Goal: Information Seeking & Learning: Learn about a topic

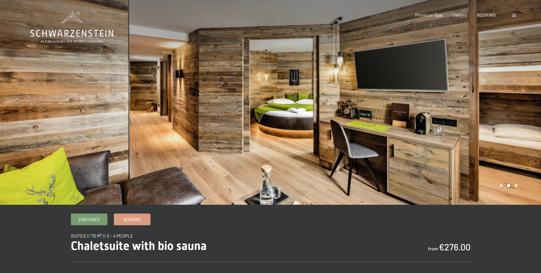
click at [446, 108] on div at bounding box center [406, 102] width 271 height 205
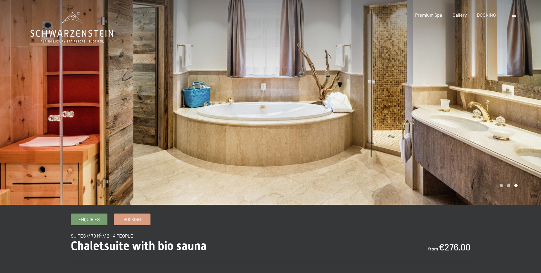
click at [402, 99] on div at bounding box center [406, 102] width 271 height 205
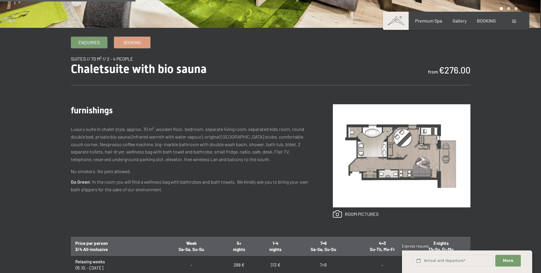
scroll to position [186, 0]
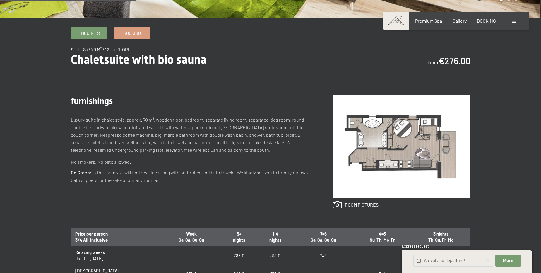
click at [403, 163] on img at bounding box center [402, 146] width 138 height 103
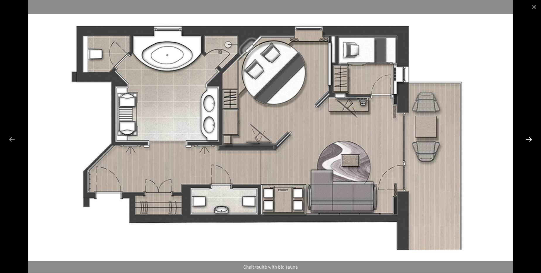
click at [529, 139] on button "Next slide" at bounding box center [529, 139] width 12 height 11
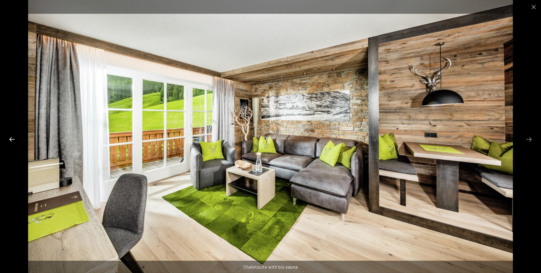
click at [13, 140] on button "Previous slide" at bounding box center [12, 139] width 12 height 11
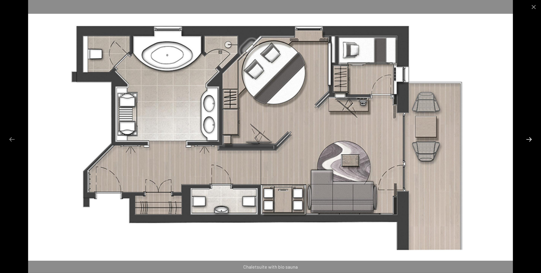
click at [531, 142] on button "Next slide" at bounding box center [529, 139] width 12 height 11
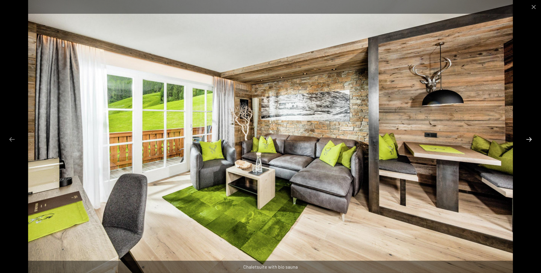
click at [523, 137] on button "Next slide" at bounding box center [529, 139] width 12 height 11
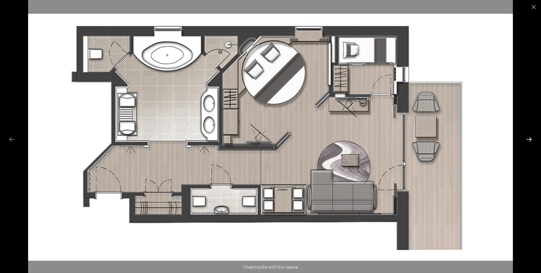
click at [527, 137] on button "Next slide" at bounding box center [529, 139] width 12 height 11
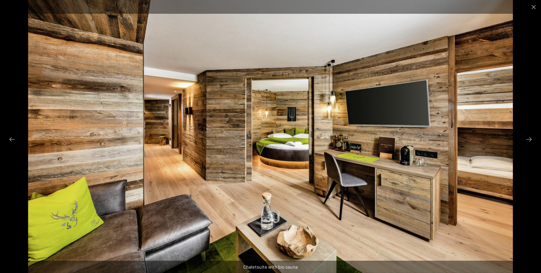
click at [517, 134] on div at bounding box center [270, 136] width 541 height 273
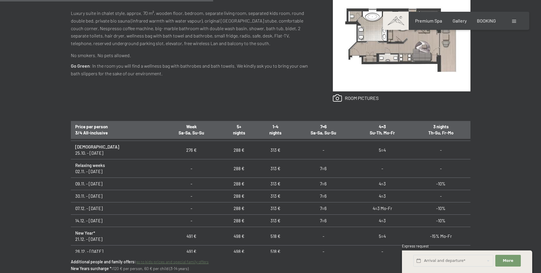
scroll to position [26, 0]
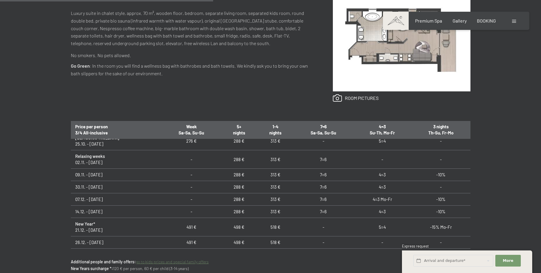
drag, startPoint x: 111, startPoint y: 213, endPoint x: 75, endPoint y: 212, distance: 35.7
click at [75, 212] on td "14.12. - 21.12.25" at bounding box center [116, 212] width 91 height 12
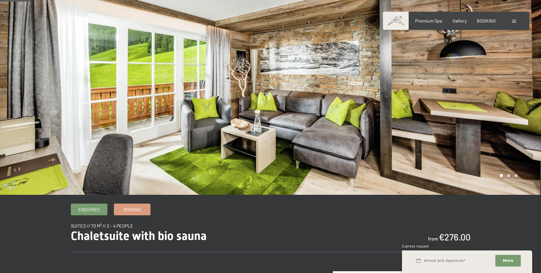
scroll to position [0, 0]
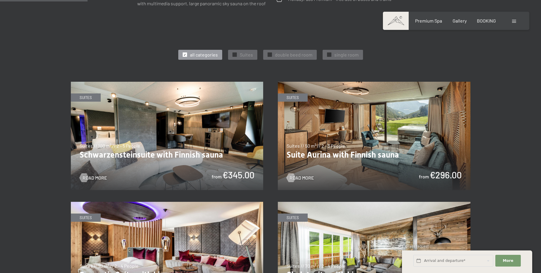
click at [186, 143] on img at bounding box center [167, 136] width 193 height 108
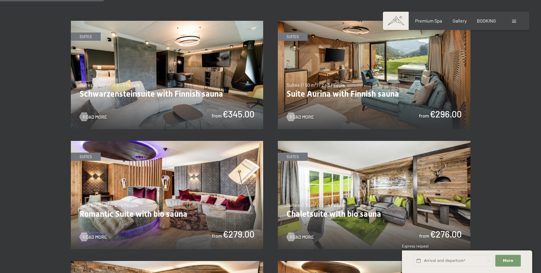
scroll to position [346, 0]
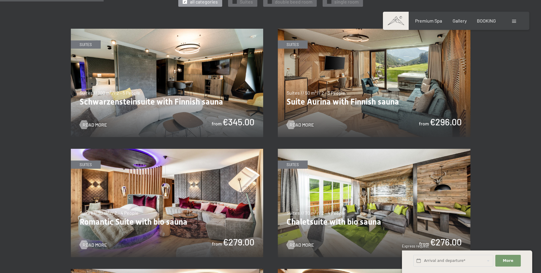
click at [409, 89] on img at bounding box center [374, 83] width 193 height 108
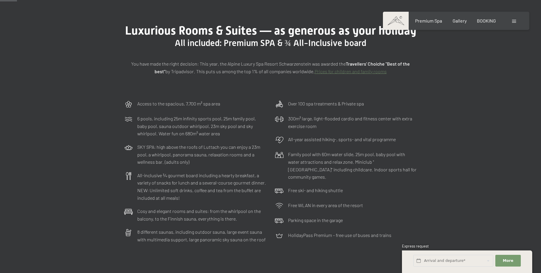
scroll to position [0, 0]
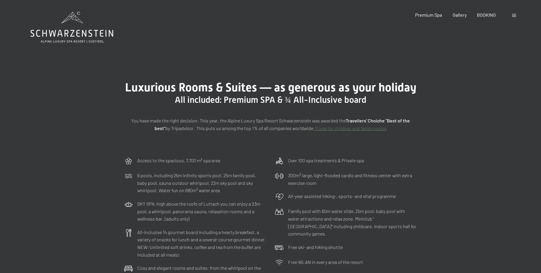
click at [68, 32] on icon at bounding box center [71, 33] width 83 height 7
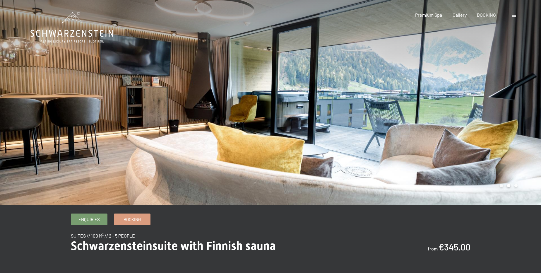
click at [469, 119] on div at bounding box center [406, 102] width 271 height 205
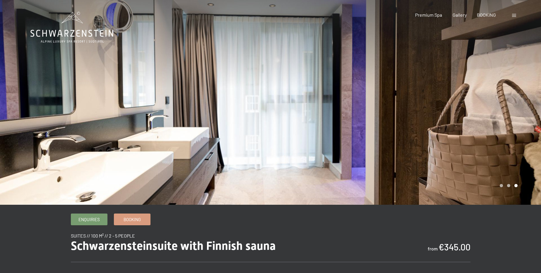
click at [105, 113] on div at bounding box center [135, 102] width 271 height 205
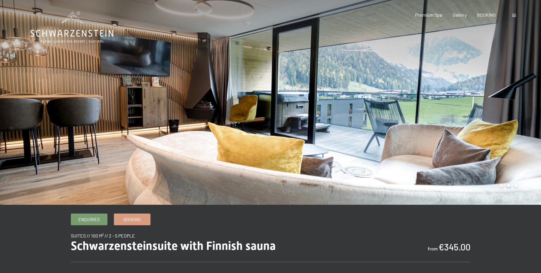
click at [497, 112] on div at bounding box center [406, 102] width 271 height 205
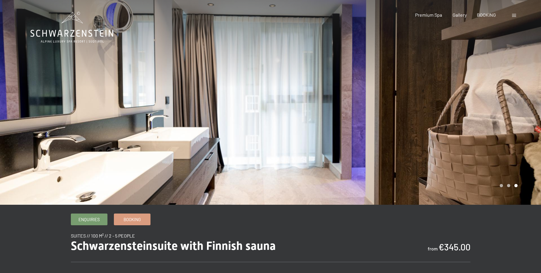
click at [497, 112] on div at bounding box center [406, 102] width 271 height 205
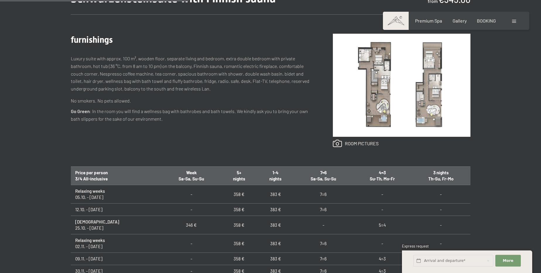
scroll to position [240, 0]
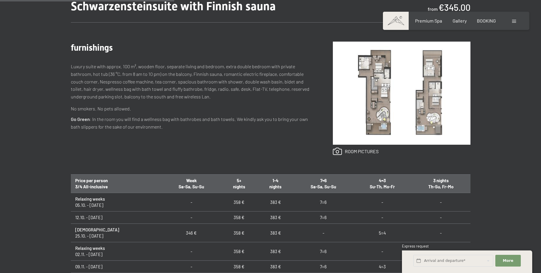
click at [416, 98] on img at bounding box center [402, 93] width 138 height 103
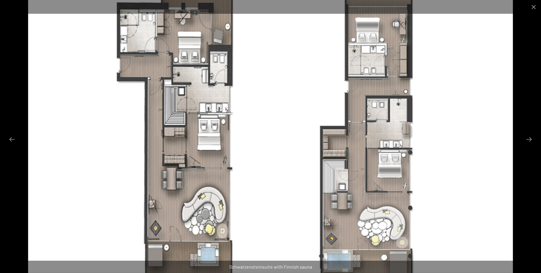
click at [179, 167] on img at bounding box center [270, 136] width 485 height 273
click at [530, 137] on button "Next slide" at bounding box center [529, 139] width 12 height 11
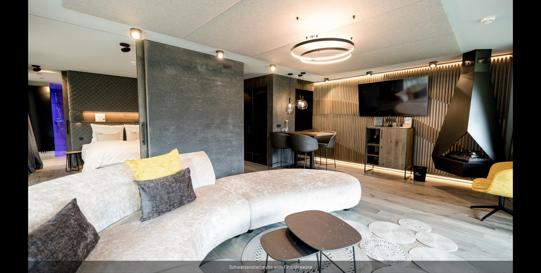
click at [530, 137] on button "Next slide" at bounding box center [532, 139] width 12 height 11
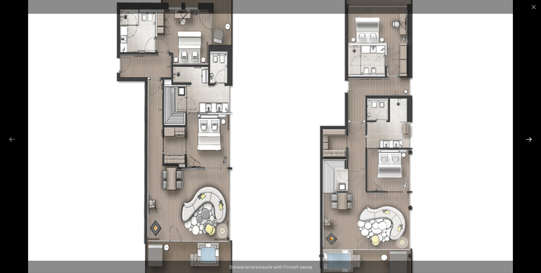
click at [530, 137] on button "Next slide" at bounding box center [529, 139] width 12 height 11
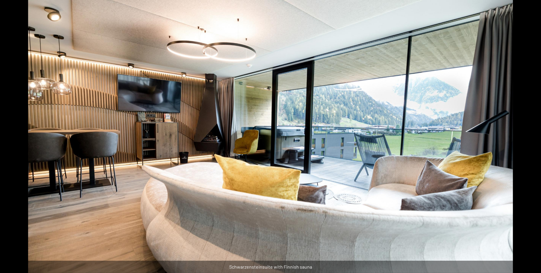
click at [529, 137] on button "Next slide" at bounding box center [532, 139] width 12 height 11
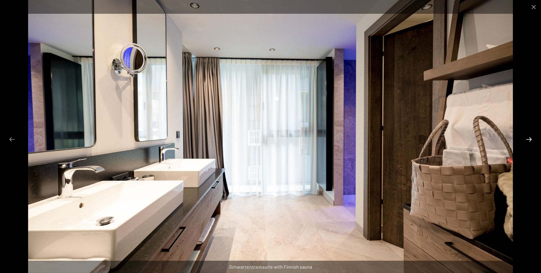
click at [529, 137] on button "Next slide" at bounding box center [529, 139] width 12 height 11
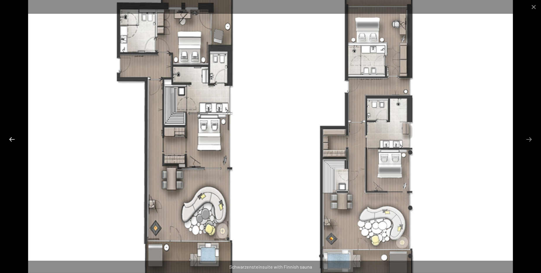
click at [16, 140] on button "Previous slide" at bounding box center [12, 139] width 12 height 11
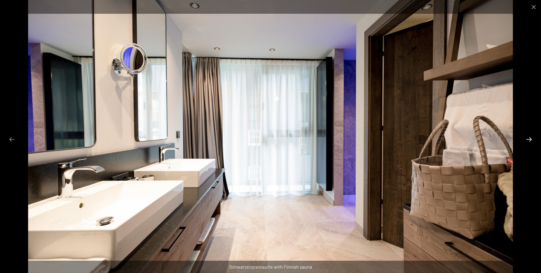
click at [527, 142] on button "Next slide" at bounding box center [529, 139] width 12 height 11
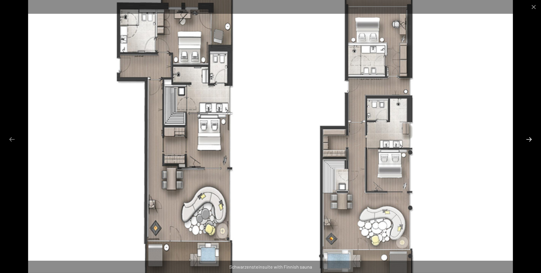
click at [527, 139] on button "Next slide" at bounding box center [529, 139] width 12 height 11
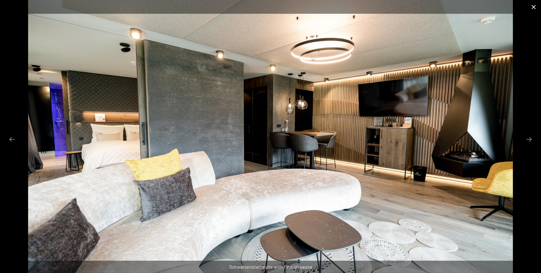
click at [532, 6] on button "Close gallery" at bounding box center [534, 7] width 15 height 14
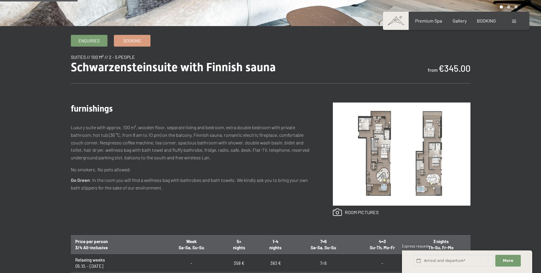
scroll to position [106, 0]
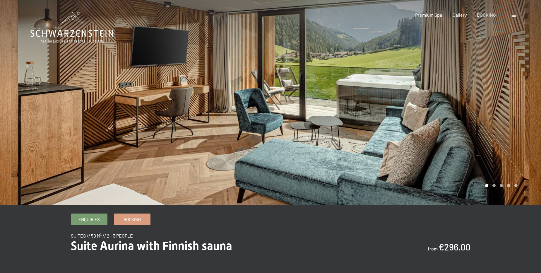
click at [410, 120] on div at bounding box center [406, 102] width 271 height 205
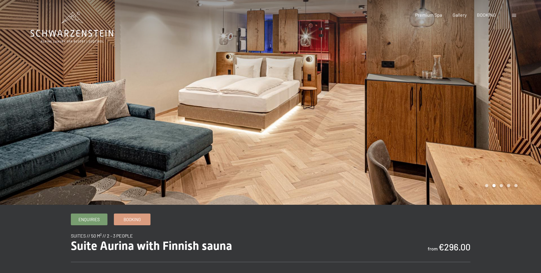
click at [503, 145] on div at bounding box center [406, 102] width 271 height 205
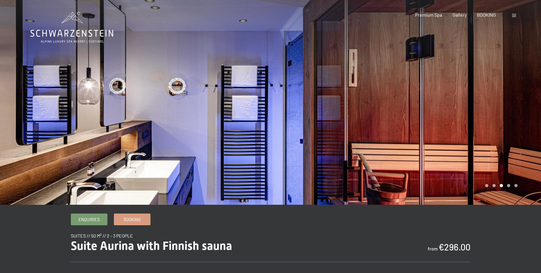
click at [503, 144] on div at bounding box center [406, 102] width 271 height 205
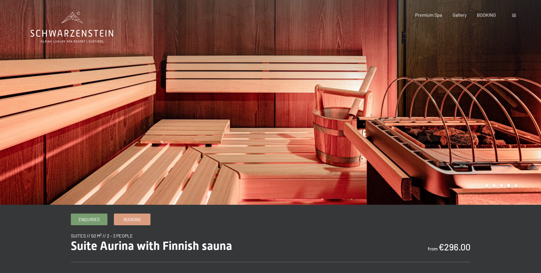
click at [503, 144] on div at bounding box center [406, 102] width 271 height 205
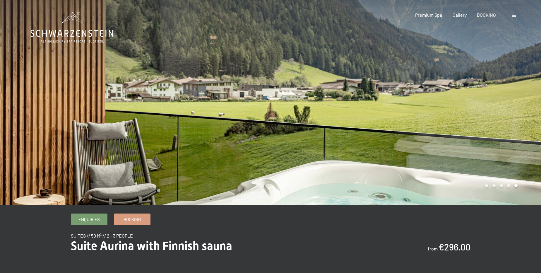
click at [495, 141] on div at bounding box center [406, 102] width 271 height 205
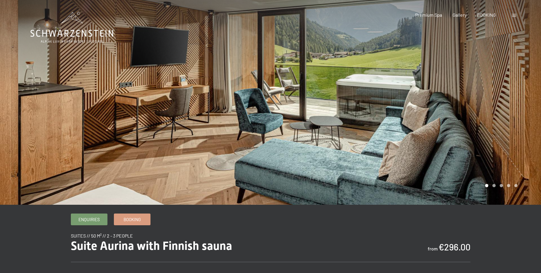
drag, startPoint x: 213, startPoint y: 158, endPoint x: 210, endPoint y: 153, distance: 5.2
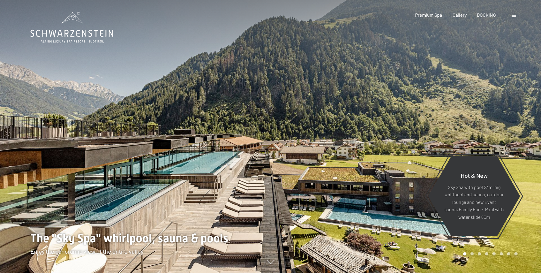
click at [271, 179] on div at bounding box center [406, 136] width 271 height 273
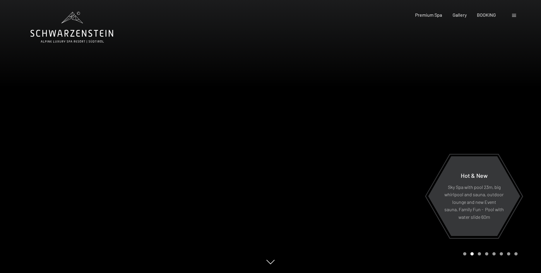
click at [365, 181] on div at bounding box center [406, 136] width 271 height 273
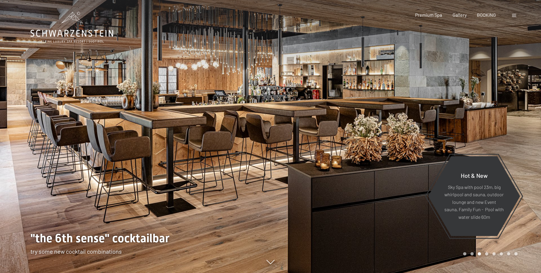
click at [365, 181] on div at bounding box center [406, 136] width 271 height 273
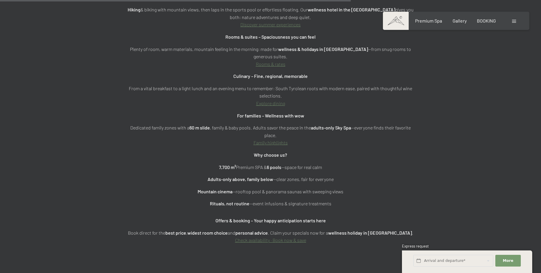
scroll to position [2184, 0]
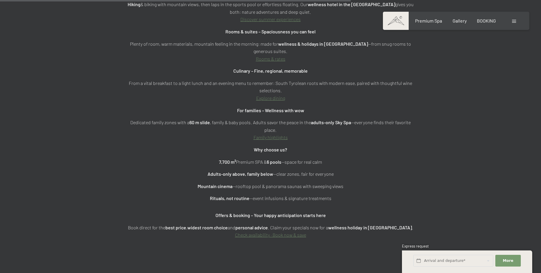
click at [259, 95] on link "Explore dining" at bounding box center [270, 98] width 29 height 6
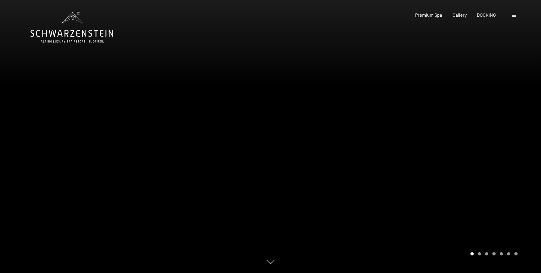
click at [454, 177] on div at bounding box center [406, 136] width 271 height 273
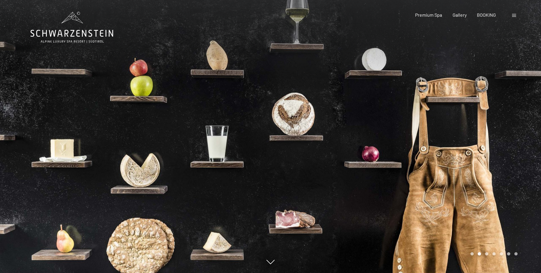
click at [453, 176] on div at bounding box center [406, 136] width 271 height 273
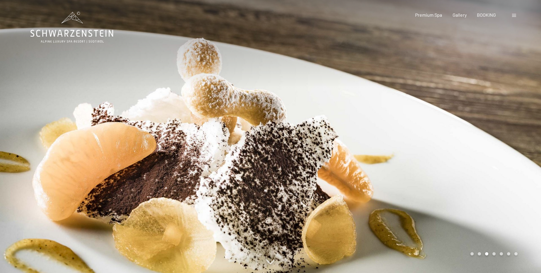
click at [459, 172] on div at bounding box center [406, 136] width 271 height 273
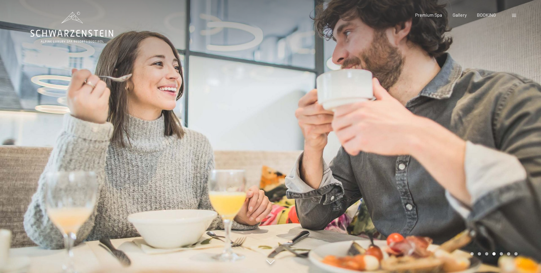
click at [457, 161] on div at bounding box center [406, 136] width 271 height 273
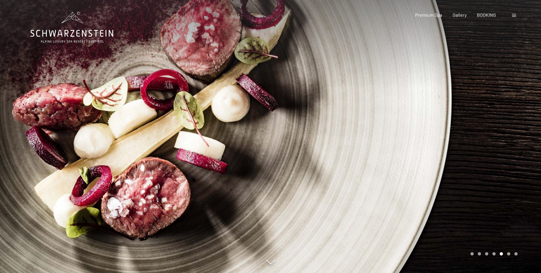
click at [488, 161] on div at bounding box center [406, 136] width 271 height 273
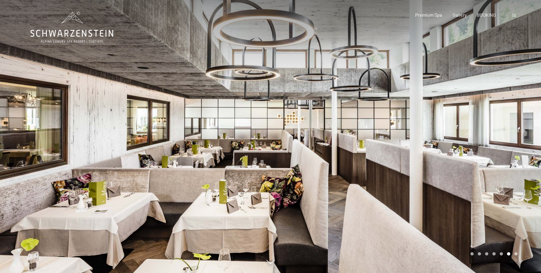
click at [487, 159] on div at bounding box center [406, 136] width 271 height 273
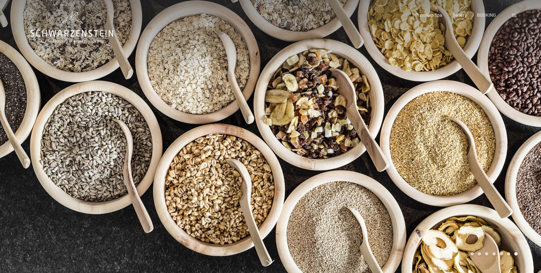
click at [487, 159] on div at bounding box center [406, 136] width 271 height 273
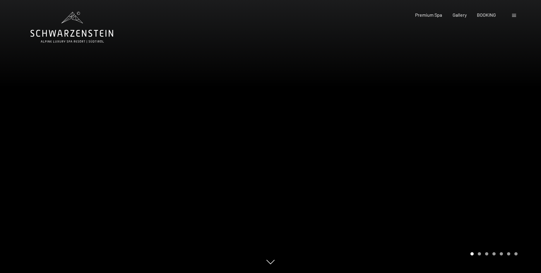
click at [423, 153] on div at bounding box center [406, 136] width 271 height 273
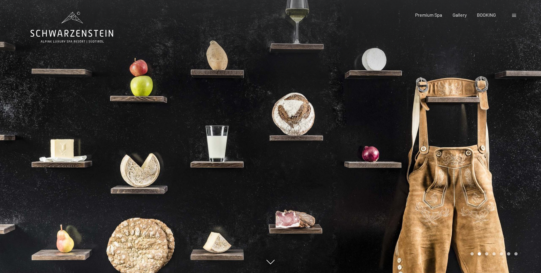
click at [485, 162] on div at bounding box center [406, 136] width 271 height 273
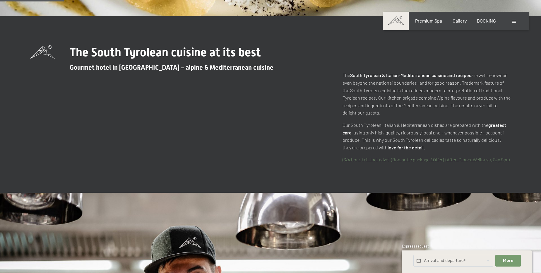
scroll to position [266, 0]
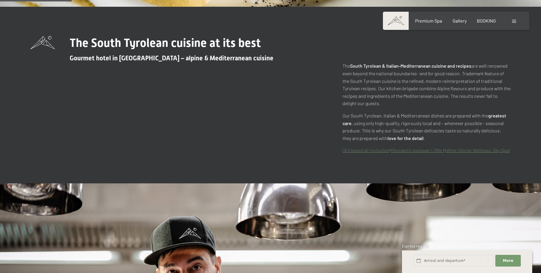
click at [471, 149] on link "(After-Dinner Wellness, Sky Spa)" at bounding box center [478, 150] width 64 height 6
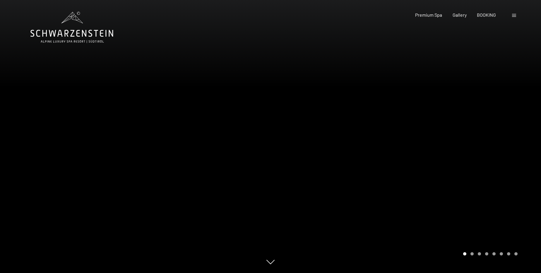
click at [467, 150] on div at bounding box center [406, 136] width 271 height 273
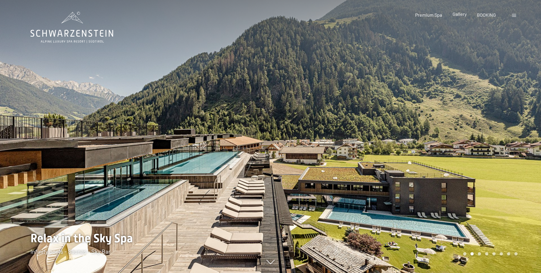
click at [460, 17] on div "Gallery" at bounding box center [460, 14] width 14 height 6
click at [459, 15] on span "Gallery" at bounding box center [460, 14] width 14 height 6
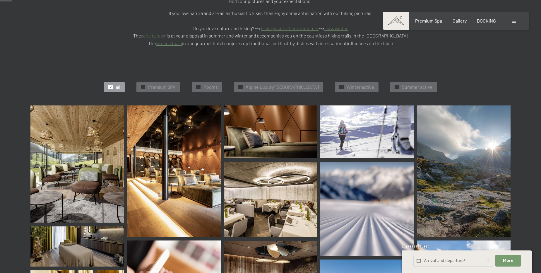
scroll to position [133, 0]
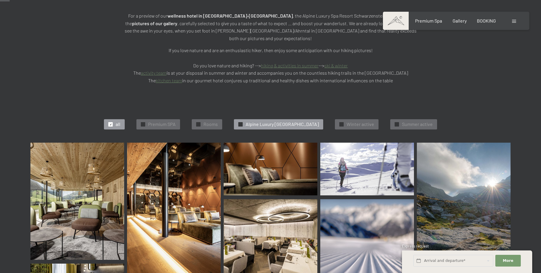
click at [256, 121] on span "Alpine Luxury [GEOGRAPHIC_DATA]" at bounding box center [282, 124] width 73 height 6
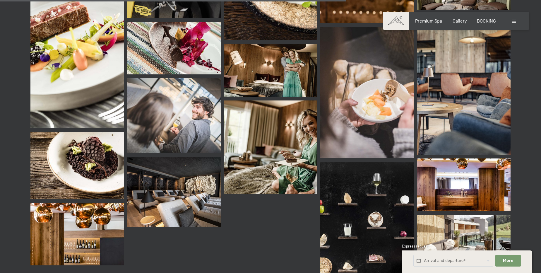
scroll to position [842, 0]
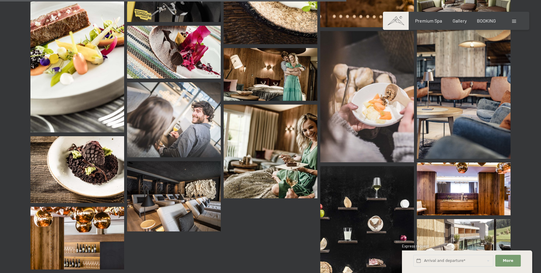
click at [331, 176] on img at bounding box center [368, 231] width 94 height 131
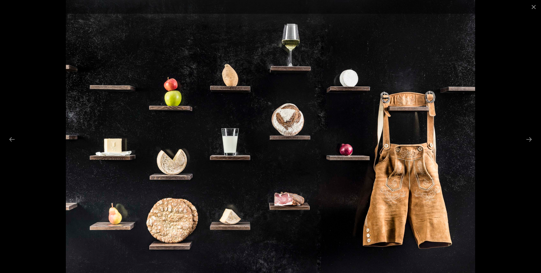
click at [47, 171] on div at bounding box center [270, 136] width 541 height 273
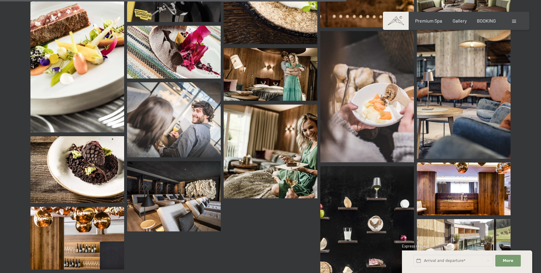
click at [287, 155] on img at bounding box center [271, 152] width 94 height 94
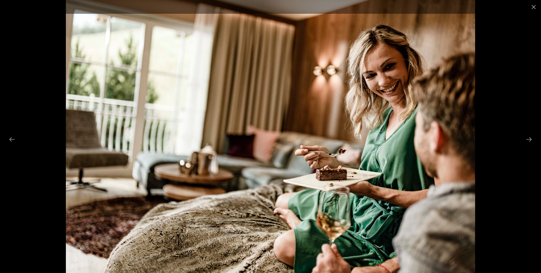
click at [9, 168] on div at bounding box center [270, 136] width 541 height 273
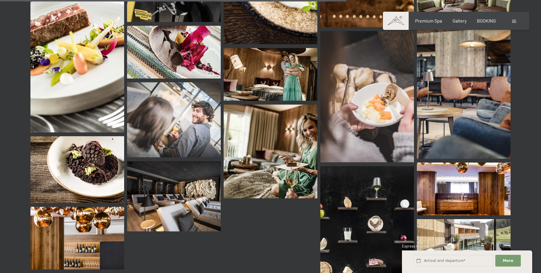
click at [278, 125] on img at bounding box center [271, 152] width 94 height 94
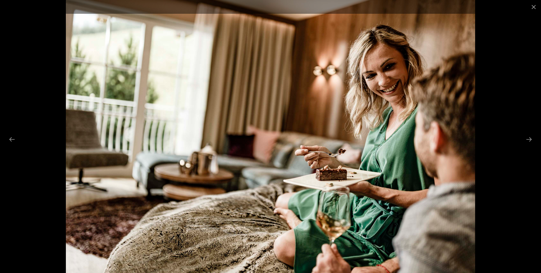
click at [42, 207] on div at bounding box center [270, 136] width 541 height 273
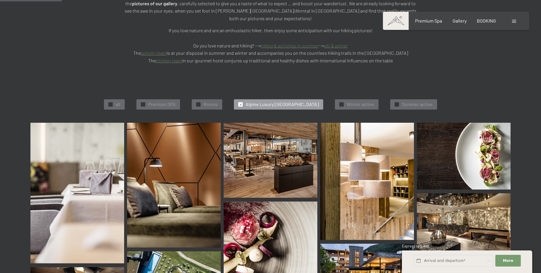
scroll to position [150, 0]
